Goal: Task Accomplishment & Management: Manage account settings

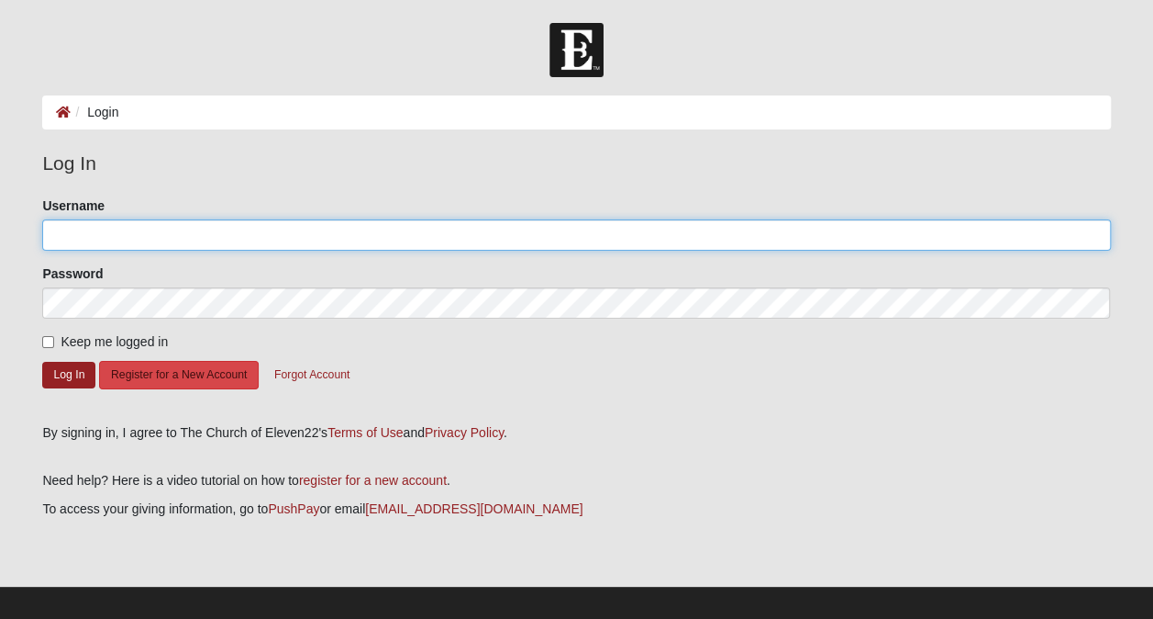
type input "drbenedict"
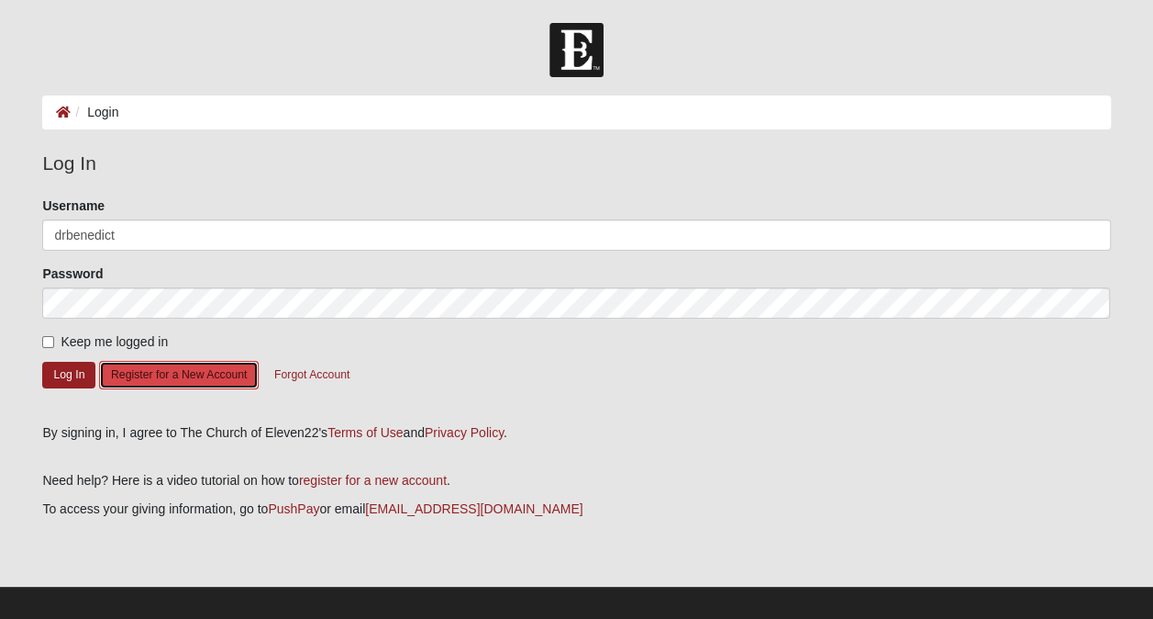
click at [173, 377] on button "Register for a New Account" at bounding box center [179, 375] width 160 height 28
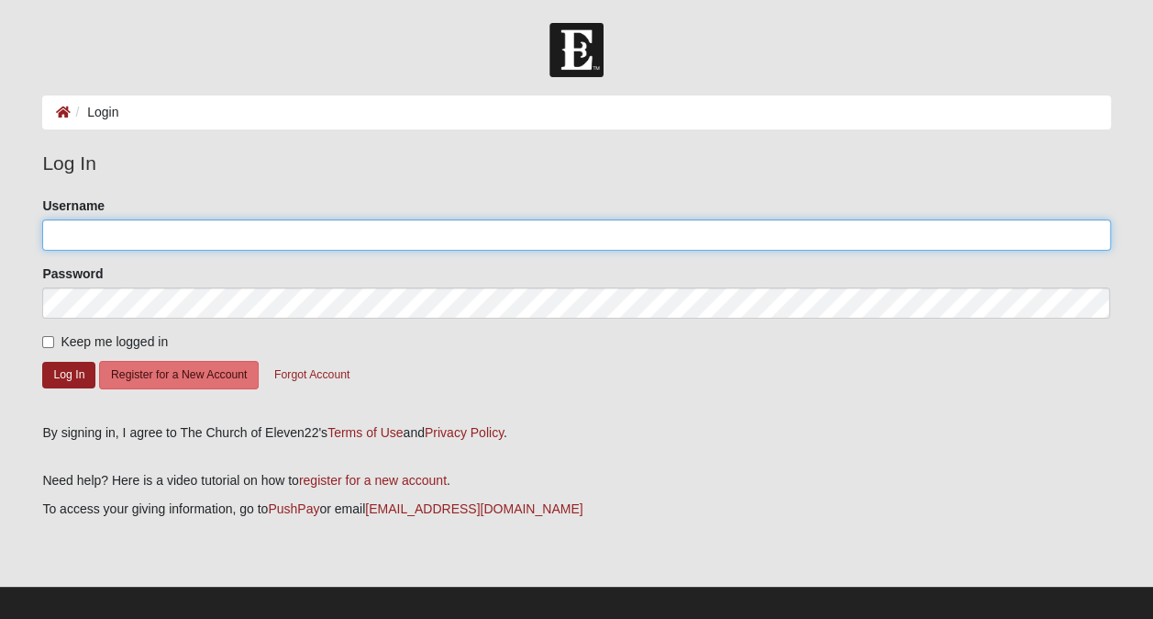
type input "drbenedict"
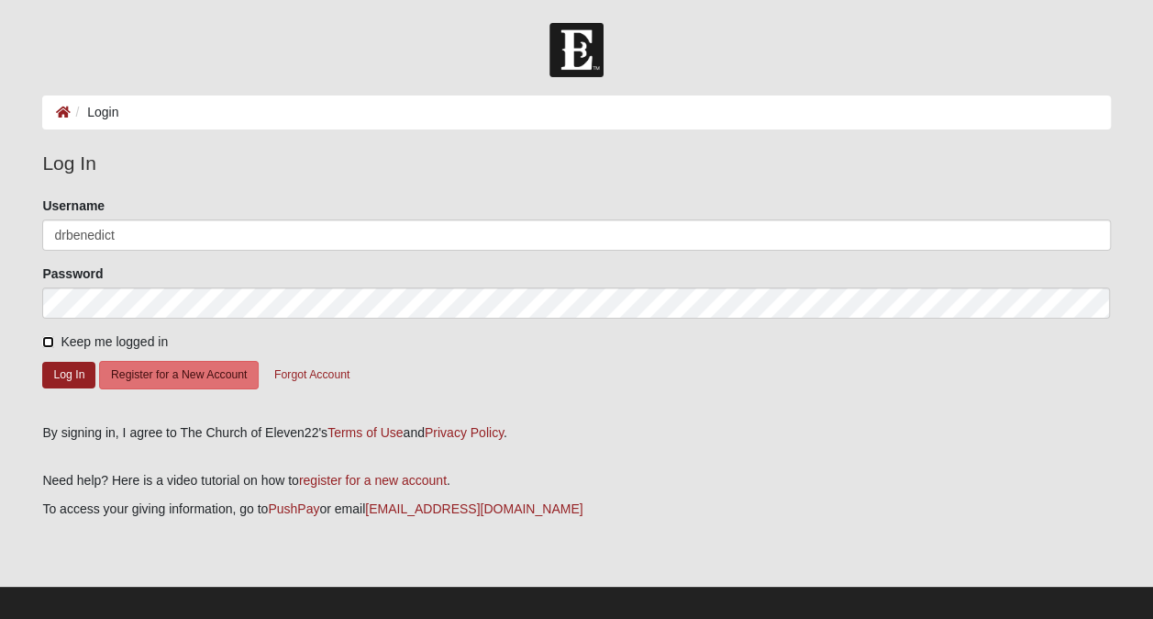
click at [49, 336] on input "Keep me logged in" at bounding box center [48, 342] width 12 height 12
checkbox input "true"
click at [68, 374] on button "Log In" at bounding box center [68, 375] width 53 height 27
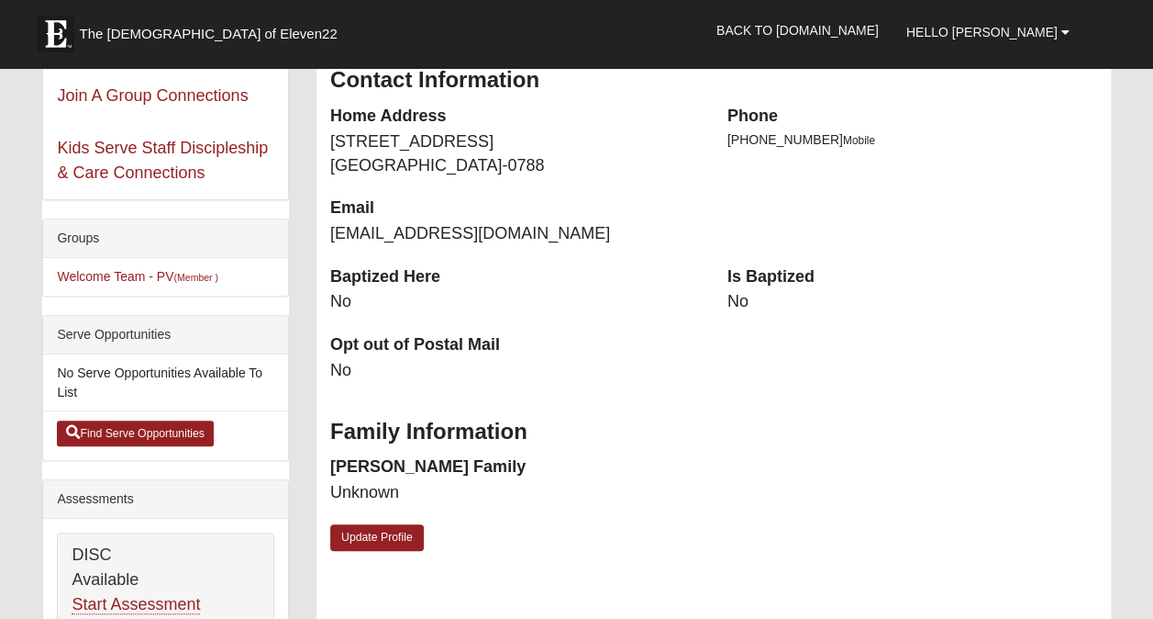
scroll to position [330, 0]
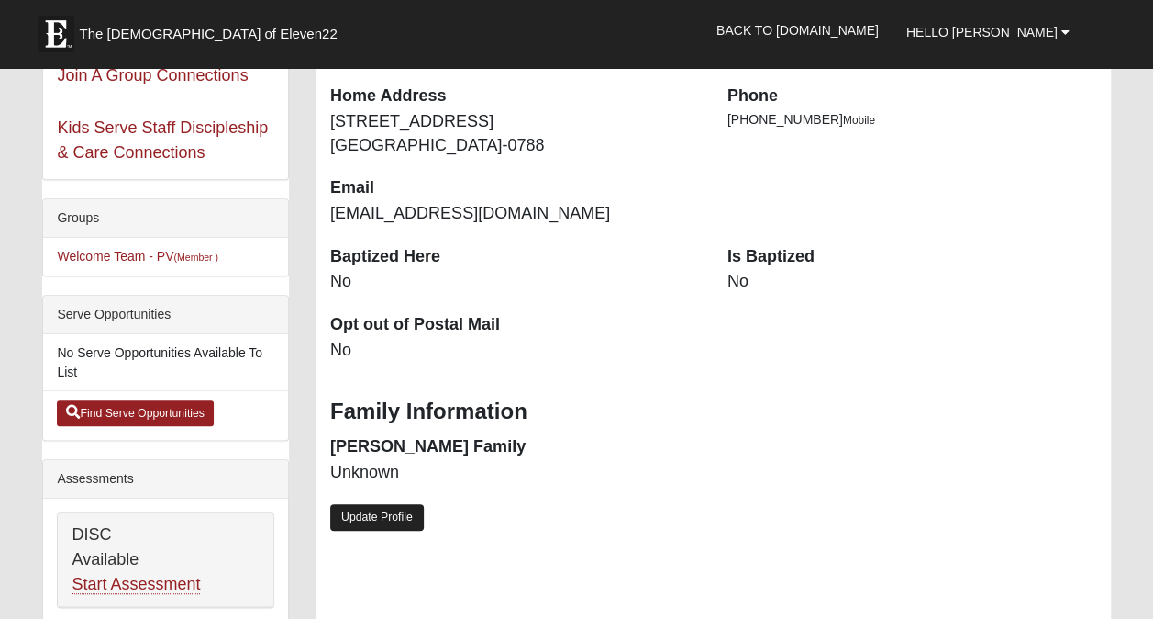
click at [374, 516] on link "Update Profile" at bounding box center [377, 517] width 94 height 27
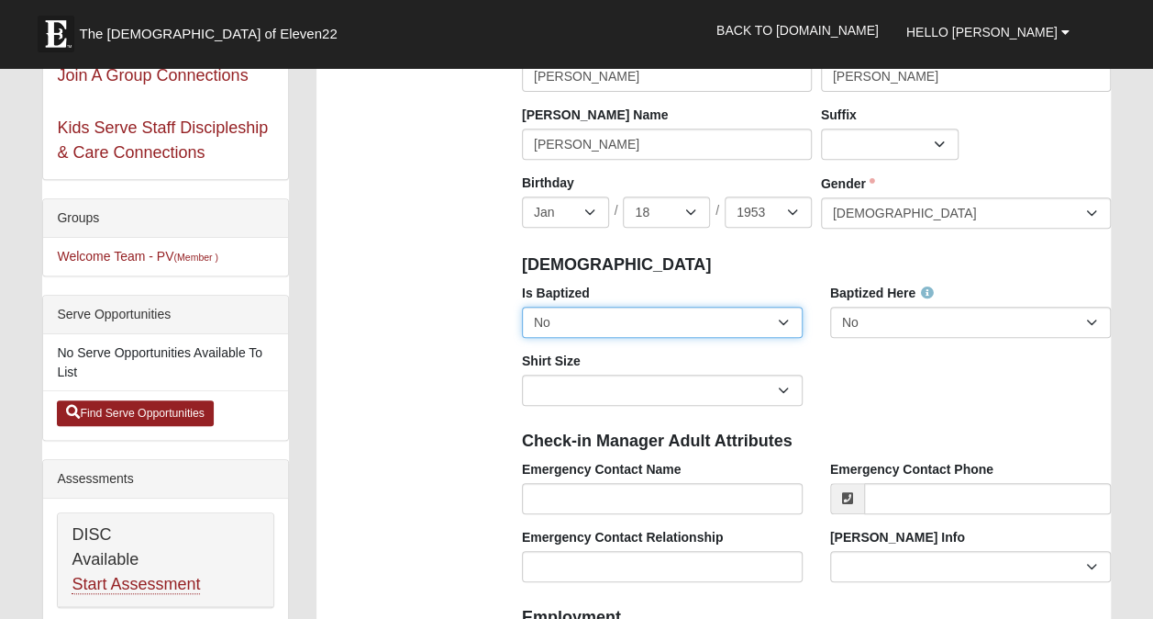
click at [786, 327] on select "No Yes" at bounding box center [662, 321] width 281 height 31
select select "True"
click at [522, 306] on select "No Yes" at bounding box center [662, 321] width 281 height 31
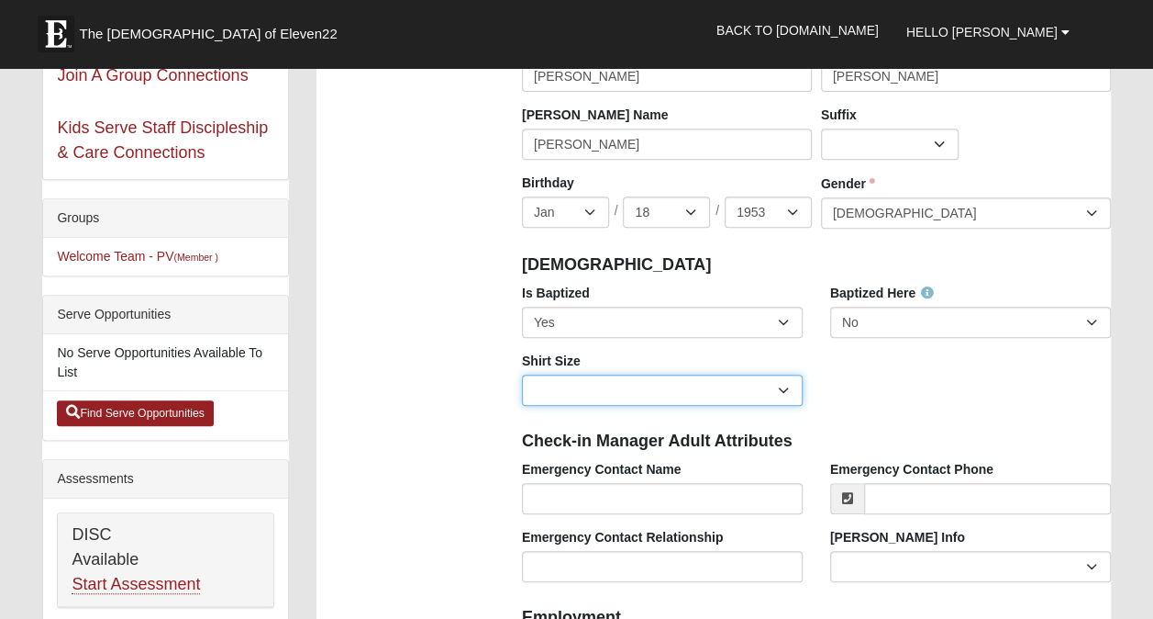
click at [782, 384] on select "Adult Small Adult Medium Adult Large Adult XL Adult XXL Adult 3XL Adult 4XL You…" at bounding box center [662, 389] width 281 height 31
select select "Adult Small"
click at [522, 374] on select "Adult Small Adult Medium Adult Large Adult XL Adult XXL Adult 3XL Adult 4XL You…" at bounding box center [662, 389] width 281 height 31
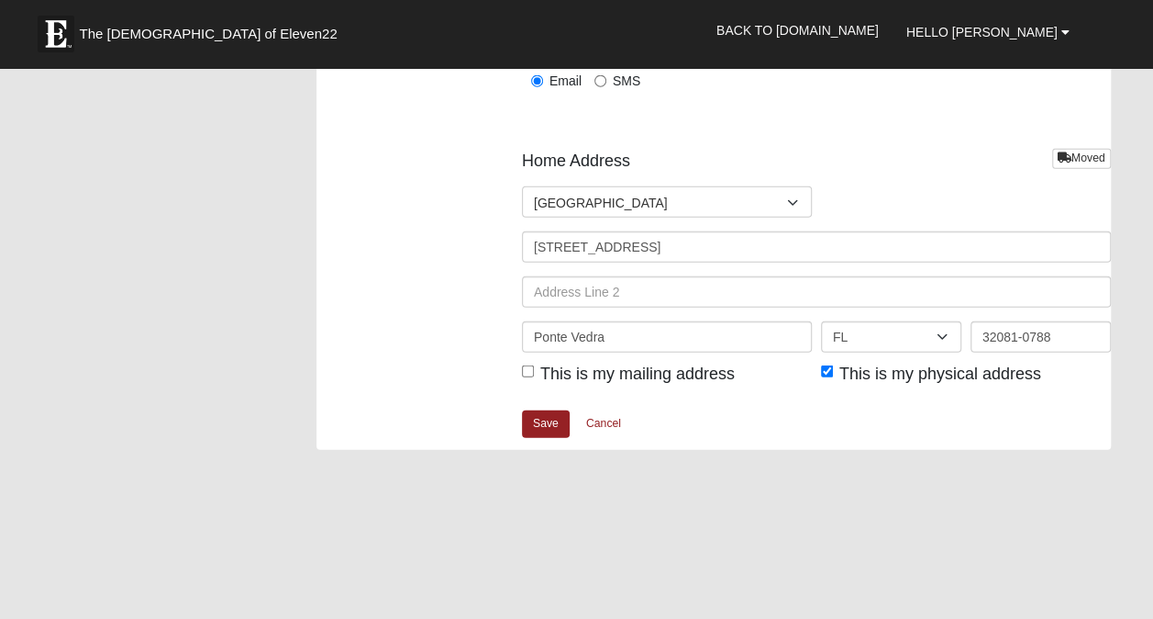
scroll to position [2237, 0]
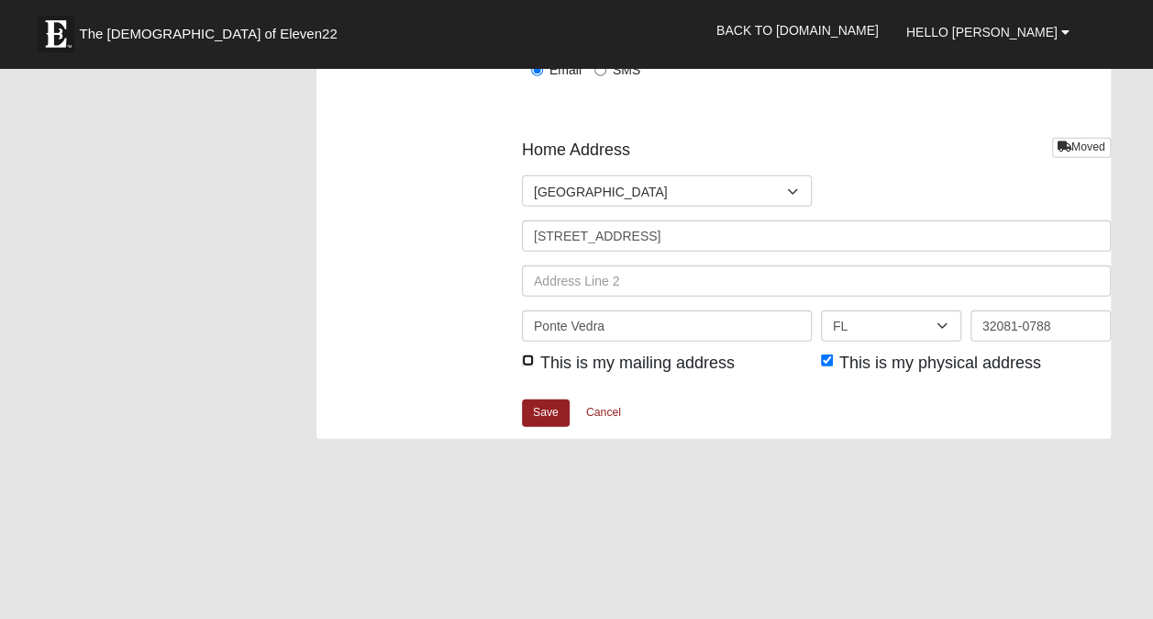
click at [529, 358] on input "This is my mailing address" at bounding box center [528, 360] width 12 height 12
checkbox input "true"
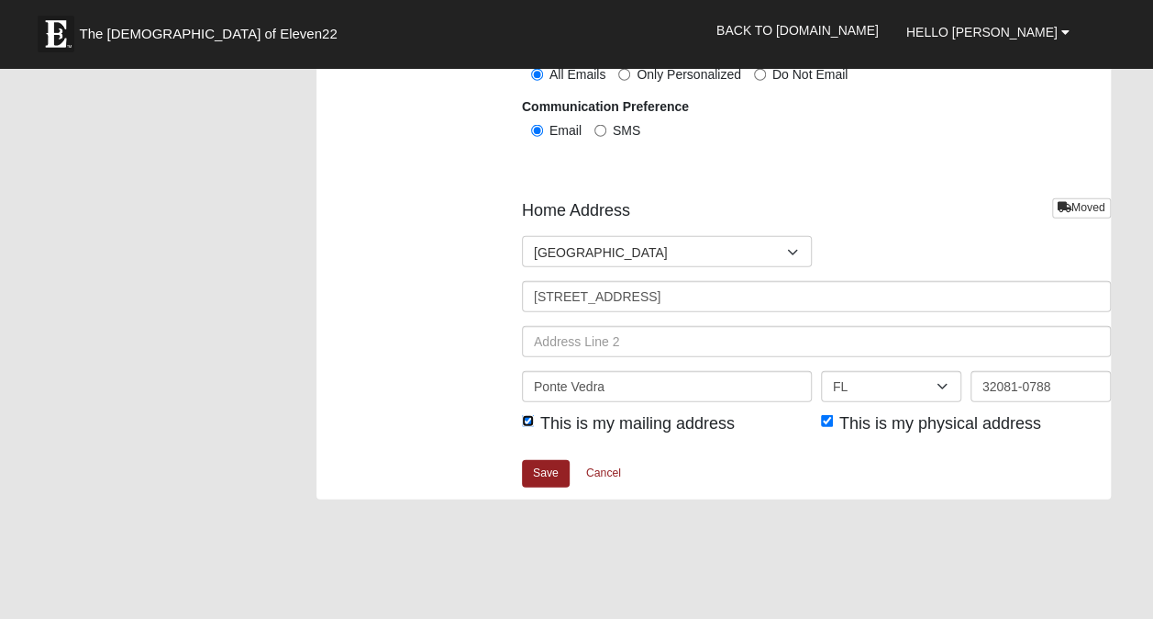
scroll to position [2180, 0]
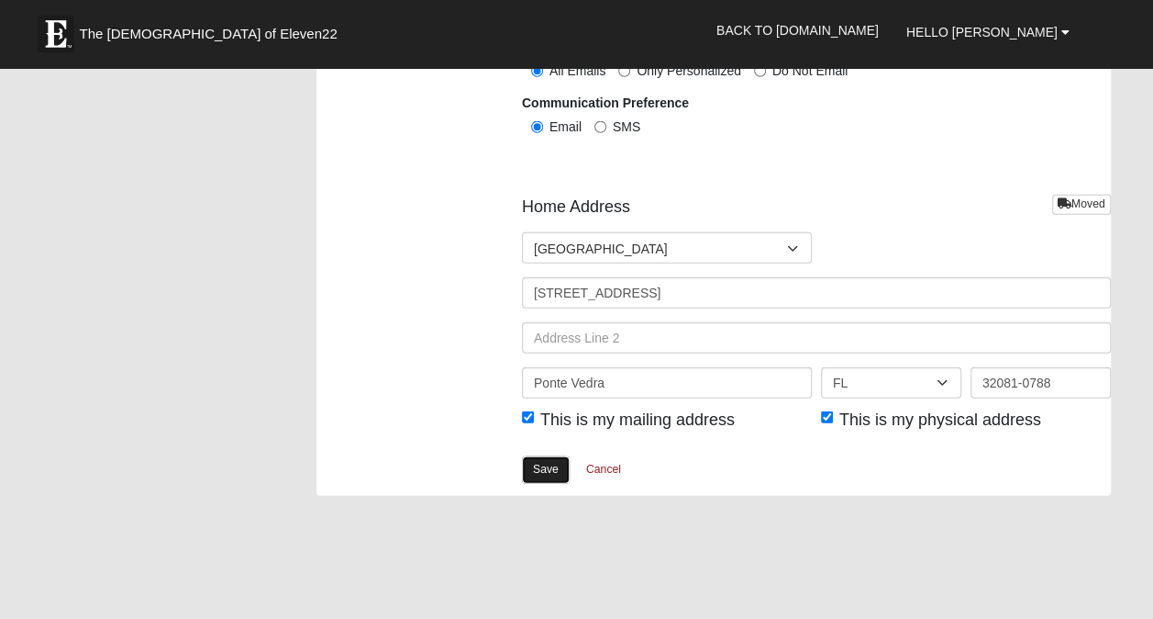
click at [539, 464] on link "Save" at bounding box center [546, 469] width 48 height 27
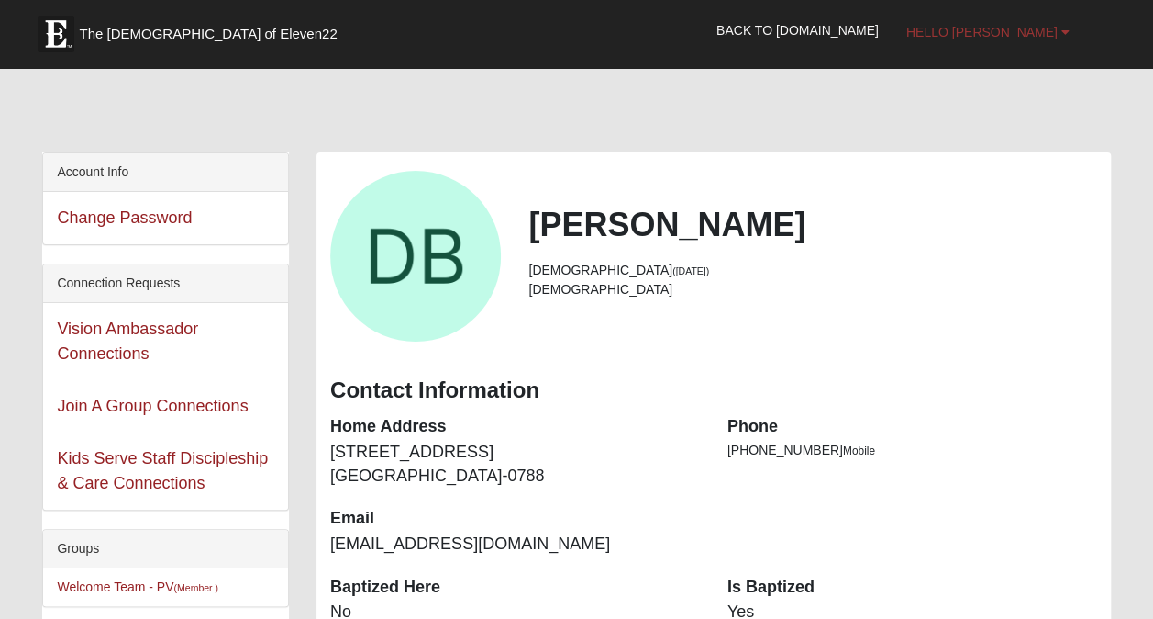
click at [1064, 33] on b at bounding box center [1066, 32] width 8 height 13
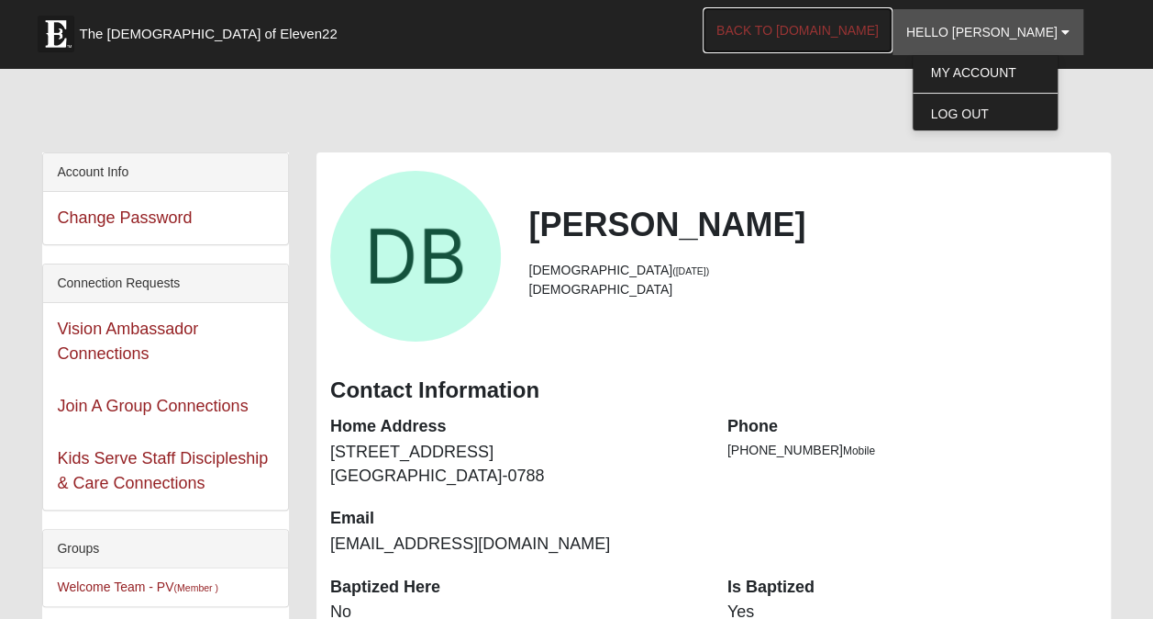
click at [859, 26] on link "Back to [DOMAIN_NAME]" at bounding box center [798, 30] width 190 height 46
